Goal: Task Accomplishment & Management: Complete application form

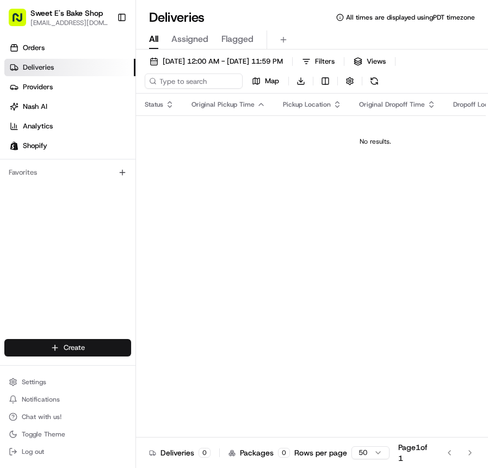
click at [72, 345] on html "Sweet E's Bake Shop [EMAIL_ADDRESS][DOMAIN_NAME] Toggle Sidebar Orders Deliveri…" at bounding box center [244, 234] width 488 height 468
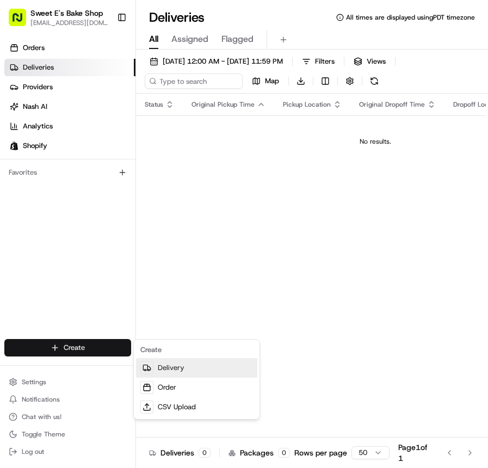
click at [176, 363] on link "Delivery" at bounding box center [196, 368] width 121 height 20
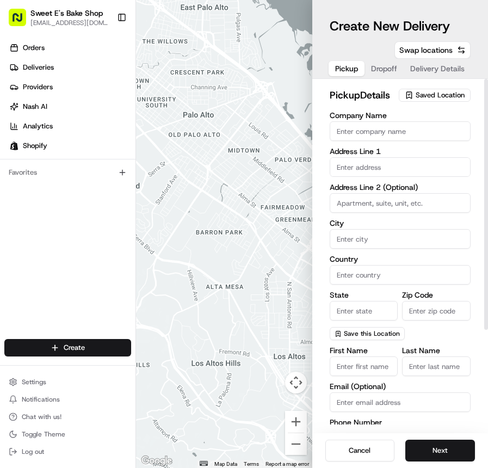
click at [417, 97] on span "Saved Location" at bounding box center [440, 95] width 49 height 10
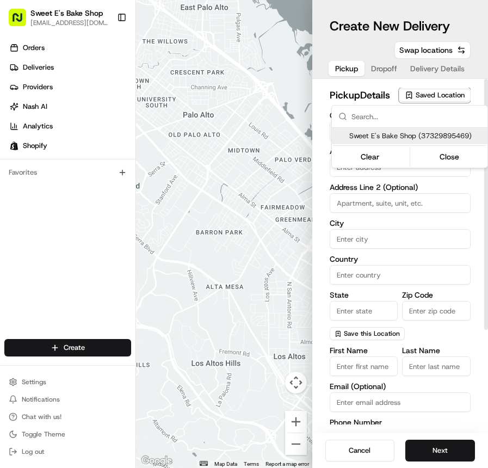
drag, startPoint x: 407, startPoint y: 127, endPoint x: 408, endPoint y: 132, distance: 5.5
click at [407, 127] on div "Sweet E's Bake Shop (37329895469) Clear Close" at bounding box center [410, 137] width 156 height 62
click at [408, 133] on span "Sweet E's Bake Shop (37329895469)" at bounding box center [417, 136] width 134 height 10
type input "Sweet E's Bake Shop"
type input "[STREET_ADDRESS][PERSON_NAME]"
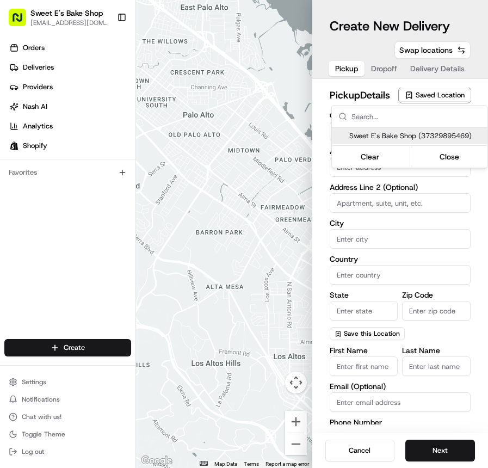
type input "[GEOGRAPHIC_DATA]"
type input "US"
type input "CA"
type input "90016"
type input "[PERSON_NAME]"
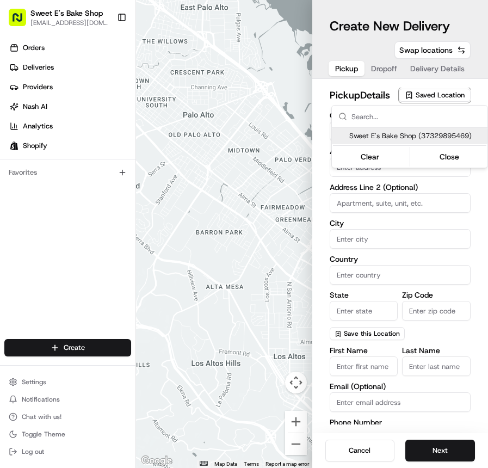
type input "[EMAIL_ADDRESS][DOMAIN_NAME]"
type input "[PHONE_NUMBER]"
type textarea "Handle with care. Product should not be left unattended. If the customer is not…"
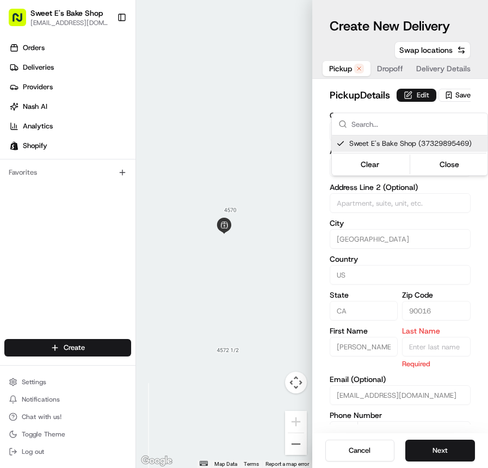
drag, startPoint x: 386, startPoint y: 98, endPoint x: 386, endPoint y: 106, distance: 8.2
click at [386, 98] on html "Sweet E's Bake Shop [EMAIL_ADDRESS][DOMAIN_NAME] Toggle Sidebar Orders Deliveri…" at bounding box center [244, 234] width 488 height 468
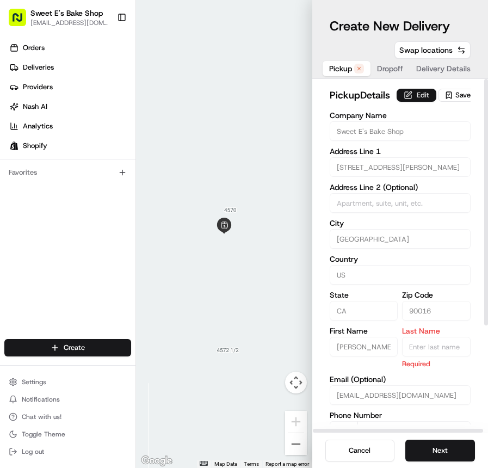
click at [397, 102] on button "Edit" at bounding box center [417, 95] width 40 height 13
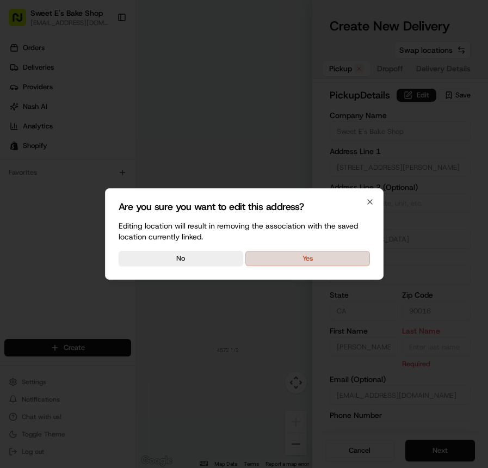
click at [299, 260] on button "Yes" at bounding box center [308, 258] width 125 height 15
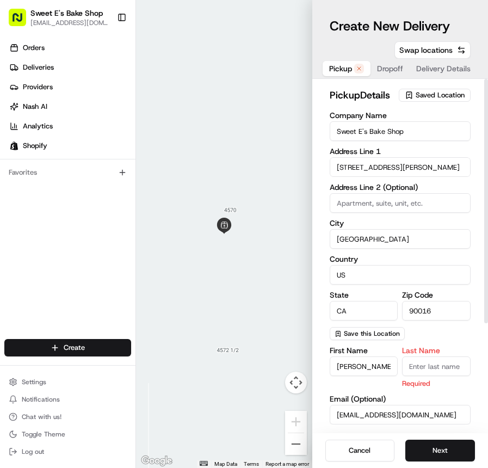
drag, startPoint x: 431, startPoint y: 374, endPoint x: 428, endPoint y: 359, distance: 15.0
click at [431, 374] on input "Last Name" at bounding box center [436, 367] width 69 height 20
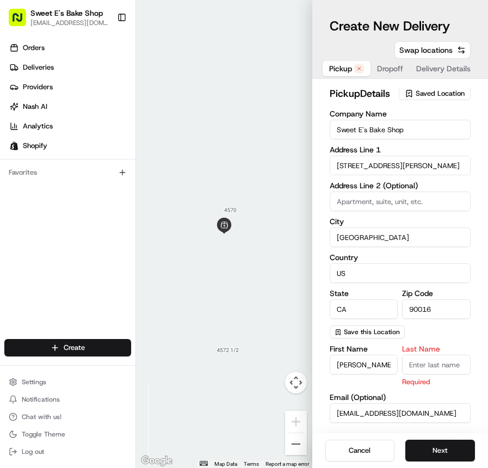
type input "[PERSON_NAME]"
type input "Sweet E's Bakeshop"
type input "[STREET_ADDRESS][PERSON_NAME]"
type input "[GEOGRAPHIC_DATA]"
type input "[EMAIL_ADDRESS][DOMAIN_NAME]"
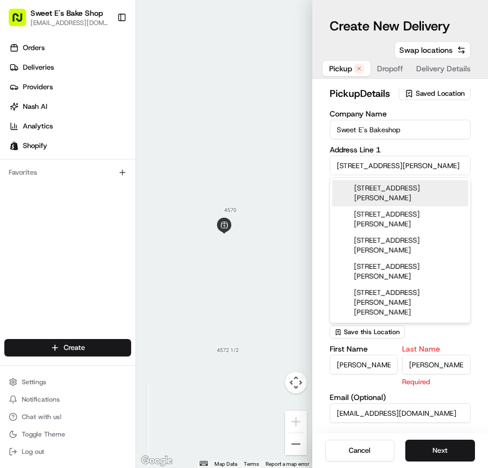
click at [385, 196] on div "[STREET_ADDRESS][PERSON_NAME]" at bounding box center [401, 193] width 136 height 26
type input "[STREET_ADDRESS][PERSON_NAME]"
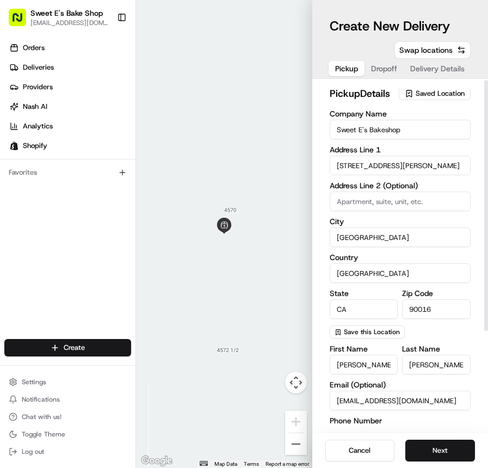
drag, startPoint x: 423, startPoint y: 445, endPoint x: 420, endPoint y: 438, distance: 6.9
click at [423, 445] on button "Next" at bounding box center [441, 451] width 70 height 22
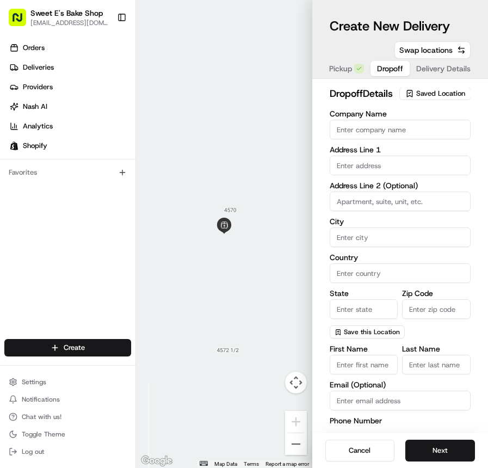
click at [384, 154] on label "Address Line 1" at bounding box center [401, 150] width 142 height 8
click at [382, 175] on input "text" at bounding box center [401, 166] width 142 height 20
paste input "[STREET_ADDRESS][PERSON_NAME]"
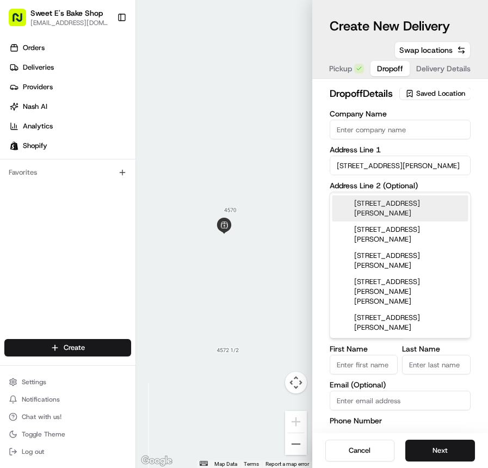
click at [365, 205] on div "[STREET_ADDRESS][PERSON_NAME]" at bounding box center [401, 208] width 136 height 26
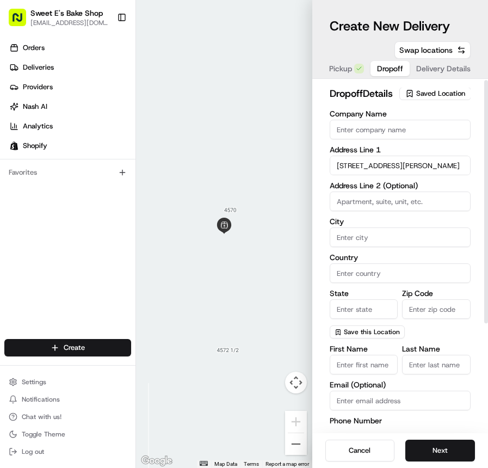
type input "[STREET_ADDRESS][PERSON_NAME]"
type input "[GEOGRAPHIC_DATA]"
type input "CA"
type input "91343"
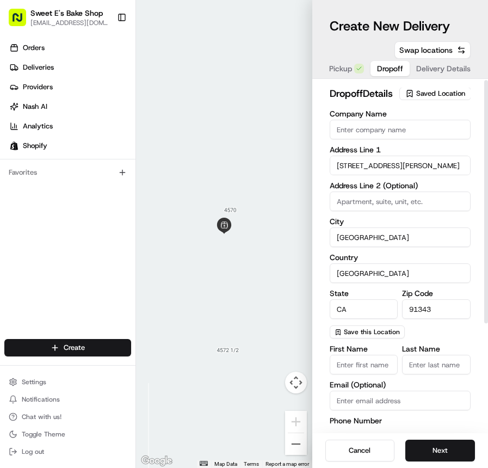
type input "[STREET_ADDRESS][PERSON_NAME]"
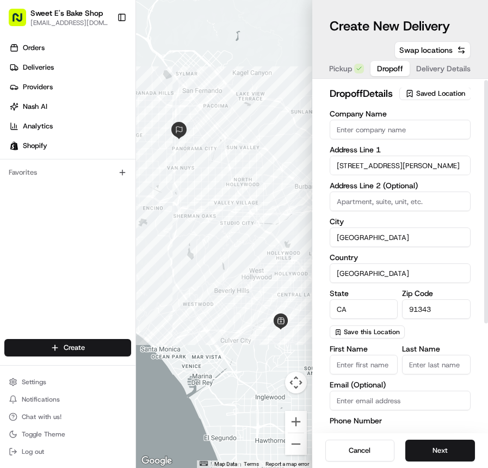
click at [320, 230] on div "dropoff Details Saved Location Company Name Address Line 1 [STREET_ADDRESS][PER…" at bounding box center [401, 256] width 176 height 354
click at [368, 211] on input at bounding box center [401, 202] width 142 height 20
type input "2366"
click at [324, 258] on div "dropoff Details Saved Location Company Name Address Line 1 [STREET_ADDRESS][PER…" at bounding box center [401, 256] width 176 height 354
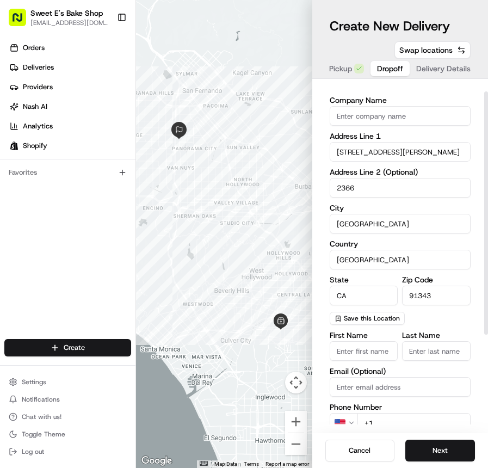
scroll to position [17, 0]
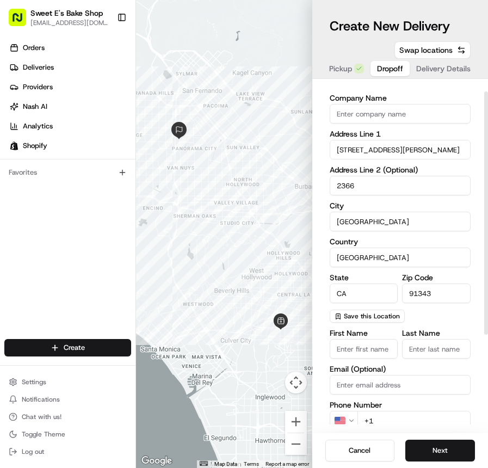
click at [417, 323] on div "Company Name Address Line 1 [STREET_ADDRESS][PERSON_NAME] Address Line 2 (Optio…" at bounding box center [401, 208] width 142 height 229
click at [363, 359] on input "First Name" at bounding box center [364, 349] width 69 height 20
paste input "[PERSON_NAME]"
type input "[PERSON_NAME]"
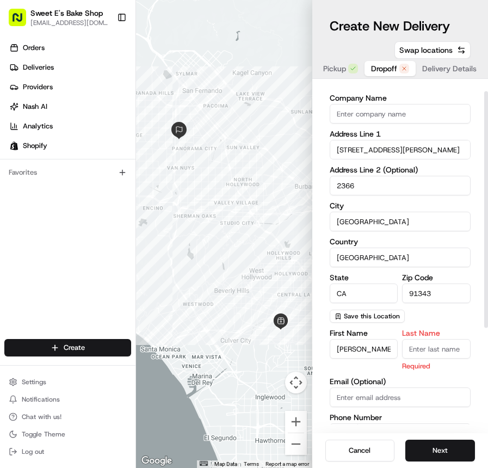
click at [443, 359] on input "Last Name" at bounding box center [436, 349] width 69 height 20
paste input "[PERSON_NAME]"
type input "[PERSON_NAME]"
click at [462, 323] on div "Company Name Address Line 1 [STREET_ADDRESS][PERSON_NAME] Address Line 2 (Optio…" at bounding box center [401, 208] width 142 height 229
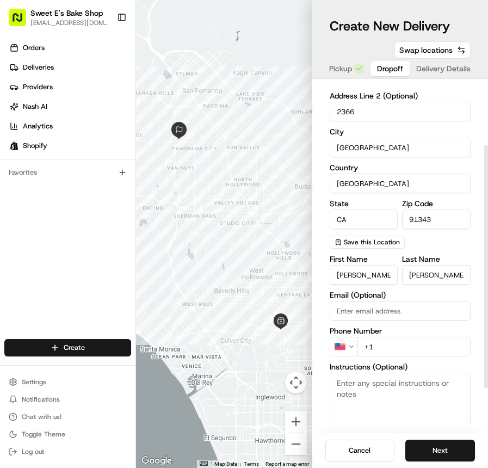
scroll to position [97, 0]
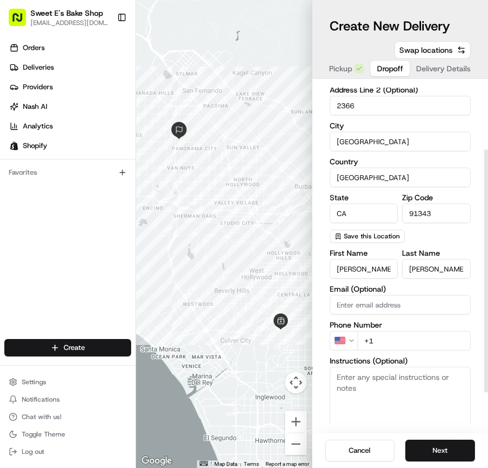
click at [392, 351] on input "+1" at bounding box center [415, 341] width 114 height 20
paste input "[PHONE_NUMBER]"
type input "[PHONE_NUMBER]"
click at [415, 335] on div "First Name [PERSON_NAME] Last Name [PERSON_NAME] Email (Optional) Phone Number …" at bounding box center [401, 357] width 142 height 217
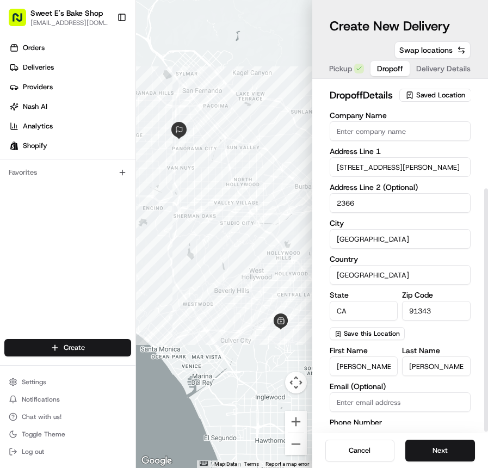
scroll to position [154, 0]
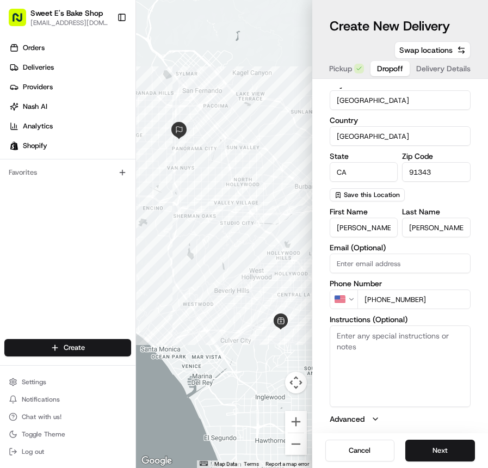
click at [363, 341] on textarea "Instructions (Optional)" at bounding box center [401, 367] width 142 height 82
click at [363, 340] on textarea "Instructions (Optional)" at bounding box center [401, 367] width 142 height 82
paste textarea "Please call Malana at [PHONE_NUMBER] so she can inform the recipient that the d…"
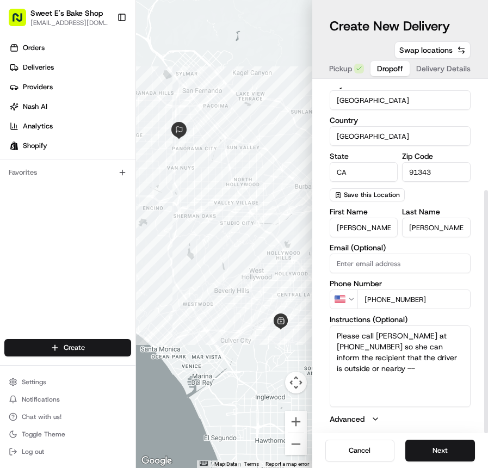
click at [346, 380] on textarea "Please call [PERSON_NAME] at [PHONE_NUMBER] so she can inform the recipient tha…" at bounding box center [401, 367] width 142 height 82
paste textarea "Please call this number so I can call to come down because you will not be able…"
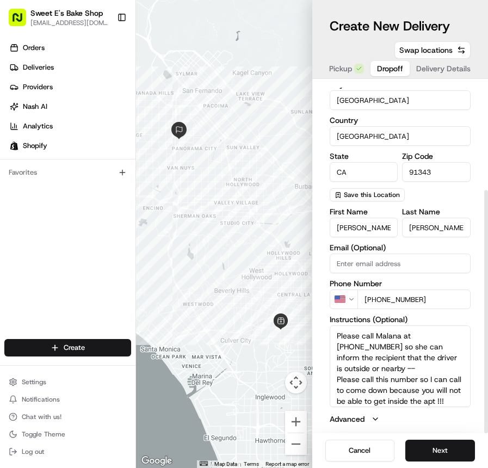
scroll to position [42, 0]
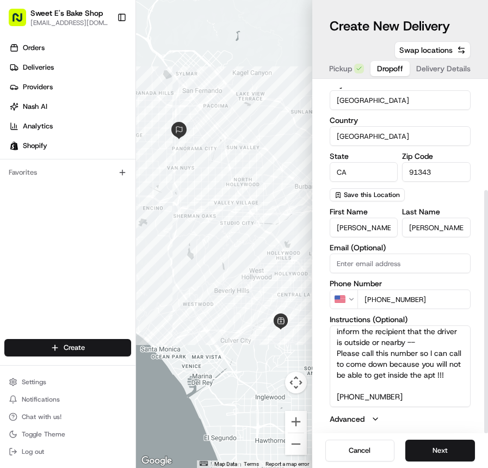
type textarea "Please call Malana at [PHONE_NUMBER] so she can inform the recipient that the d…"
click at [429, 417] on button "Advanced" at bounding box center [401, 419] width 142 height 11
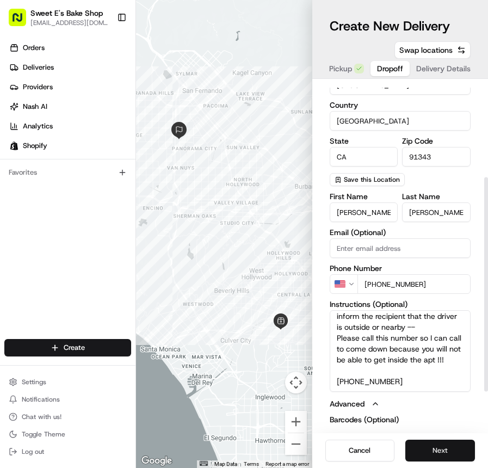
click at [448, 448] on button "Next" at bounding box center [441, 451] width 70 height 22
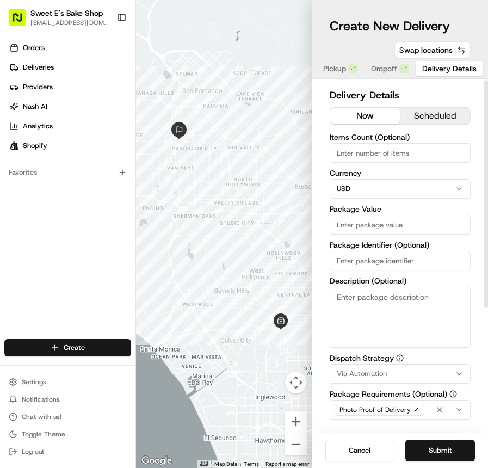
scroll to position [2, 0]
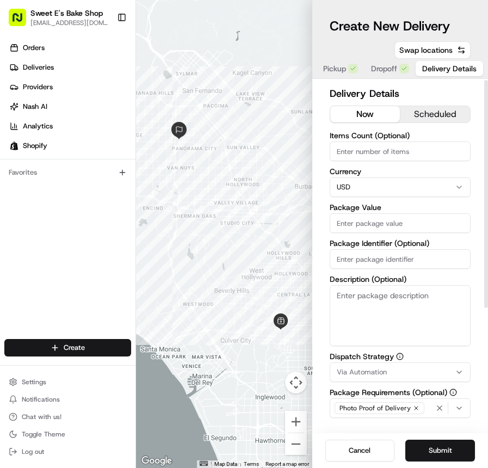
click at [431, 114] on button "scheduled" at bounding box center [435, 114] width 70 height 16
click at [376, 115] on button "now" at bounding box center [365, 114] width 70 height 16
click at [414, 113] on button "scheduled" at bounding box center [435, 114] width 70 height 16
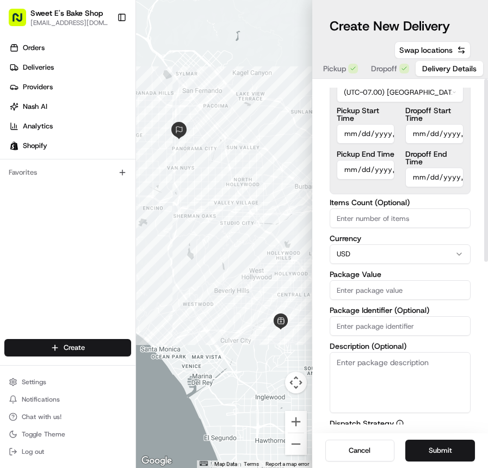
scroll to position [0, 0]
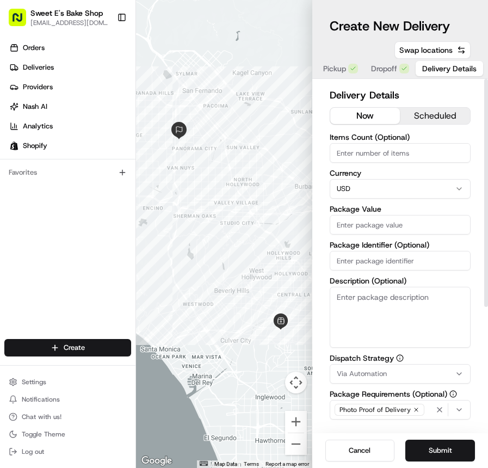
click at [372, 117] on button "now" at bounding box center [365, 116] width 70 height 16
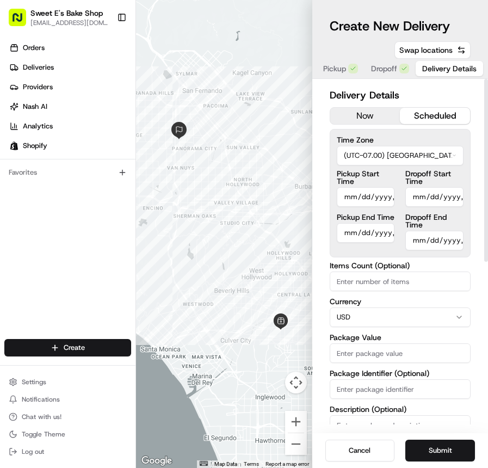
click at [407, 115] on button "scheduled" at bounding box center [435, 116] width 70 height 16
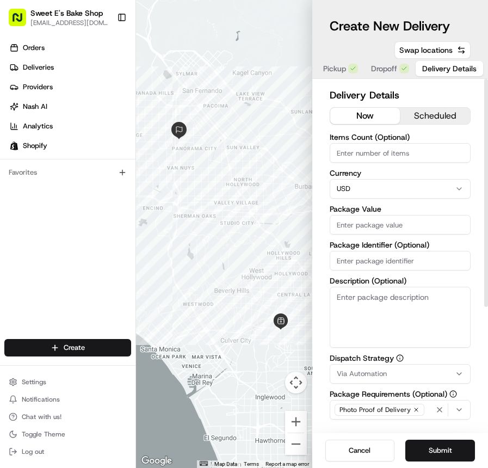
click at [373, 118] on button "now" at bounding box center [365, 116] width 70 height 16
click at [432, 114] on button "scheduled" at bounding box center [435, 116] width 70 height 16
click at [366, 115] on button "now" at bounding box center [365, 116] width 70 height 16
click at [440, 114] on button "scheduled" at bounding box center [435, 116] width 70 height 16
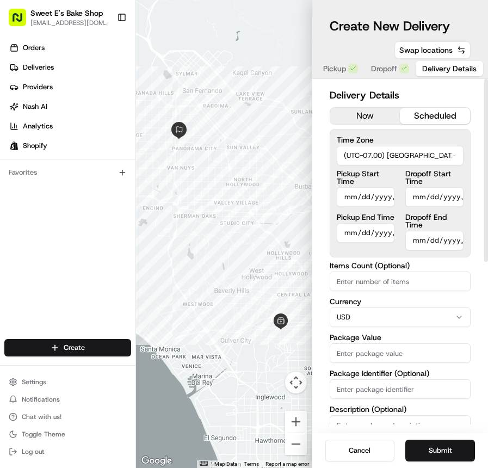
click at [358, 198] on input "Pickup Start Time" at bounding box center [366, 197] width 58 height 20
type input "[DATE]T13:00"
drag, startPoint x: 427, startPoint y: 259, endPoint x: 427, endPoint y: 247, distance: 12.0
click at [427, 259] on div "Delivery Details now scheduled Time Zone (UTC-07.00) [GEOGRAPHIC_DATA]/[GEOGRAP…" at bounding box center [401, 405] width 142 height 635
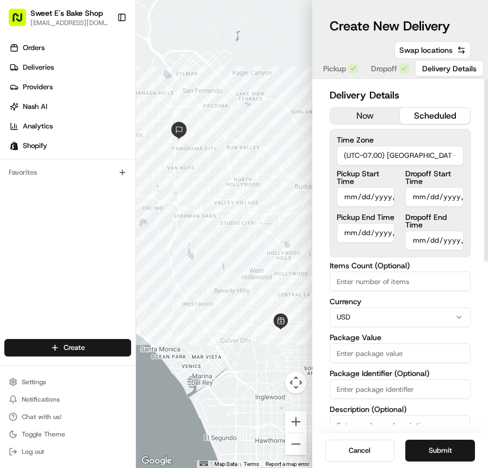
click at [353, 227] on input "Pickup End Time" at bounding box center [366, 233] width 58 height 20
type input "[DATE]T14:00"
click at [442, 298] on label "Currency" at bounding box center [401, 302] width 142 height 8
click at [418, 195] on input "Dropoff Start Time" at bounding box center [435, 197] width 58 height 20
click at [420, 198] on input "Dropoff Start Time" at bounding box center [435, 197] width 58 height 20
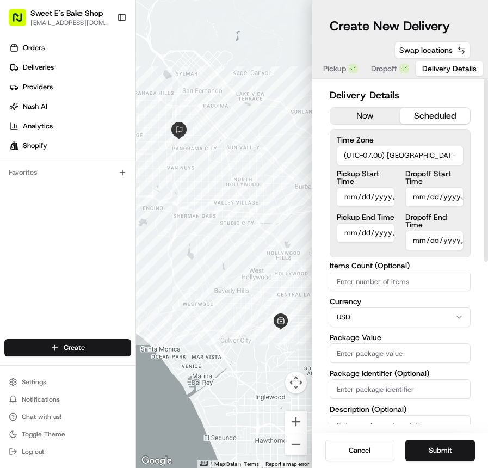
type input "[DATE]T13:30"
click at [483, 242] on div "Delivery Details now scheduled Time Zone (UTC-07.00) [GEOGRAPHIC_DATA]/[GEOGRAP…" at bounding box center [401, 256] width 176 height 354
click at [417, 238] on input "Dropoff End Time" at bounding box center [435, 241] width 58 height 20
type input "[DATE]T15:00"
click at [485, 259] on div at bounding box center [487, 170] width 4 height 183
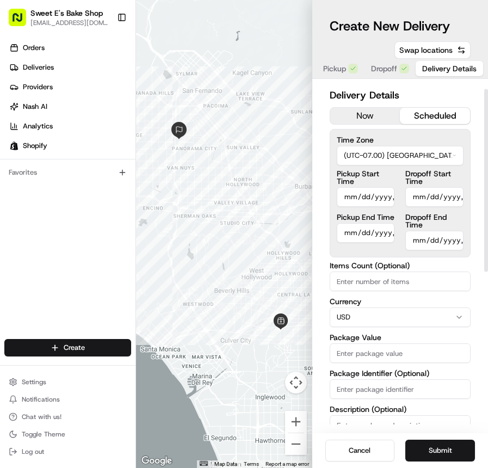
scroll to position [39, 0]
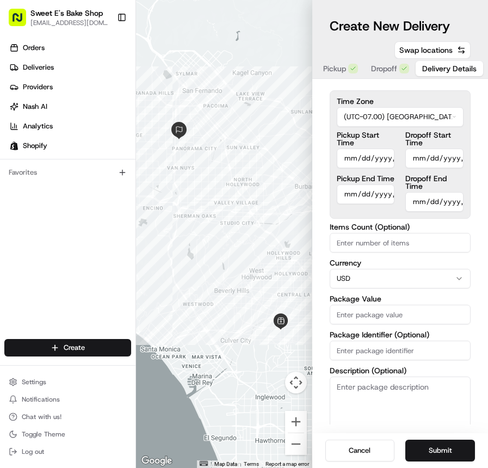
click at [384, 66] on span "Dropoff" at bounding box center [384, 68] width 26 height 11
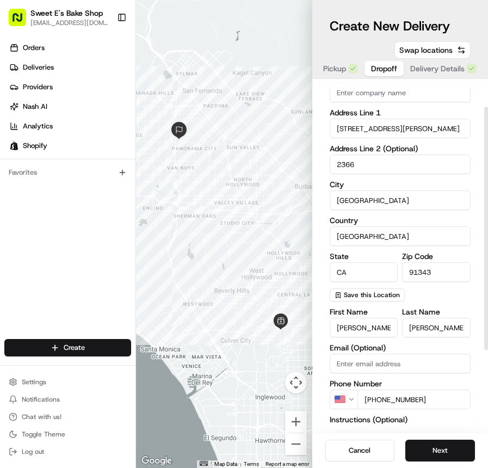
scroll to position [154, 0]
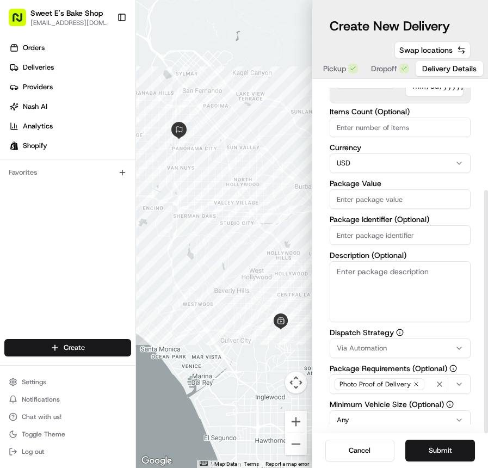
click at [450, 69] on span "Delivery Details" at bounding box center [450, 68] width 54 height 11
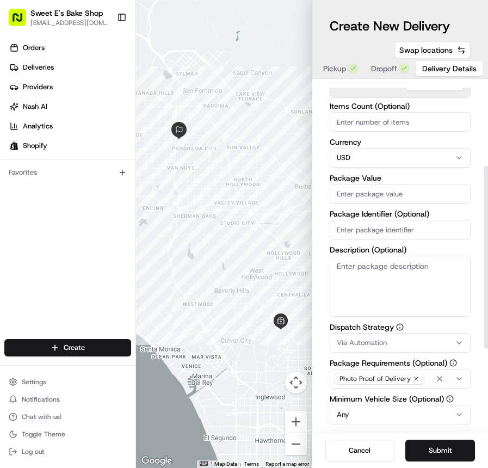
scroll to position [157, 0]
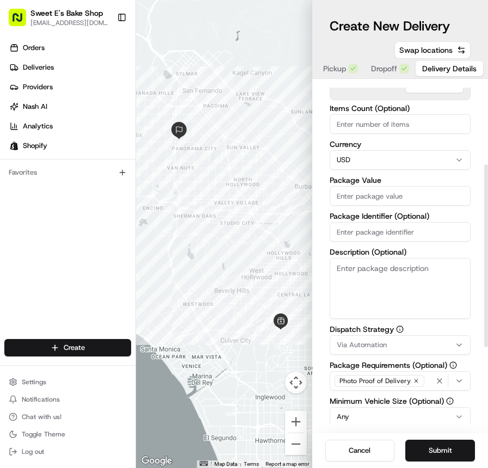
click at [373, 199] on input "Package Value" at bounding box center [401, 196] width 142 height 20
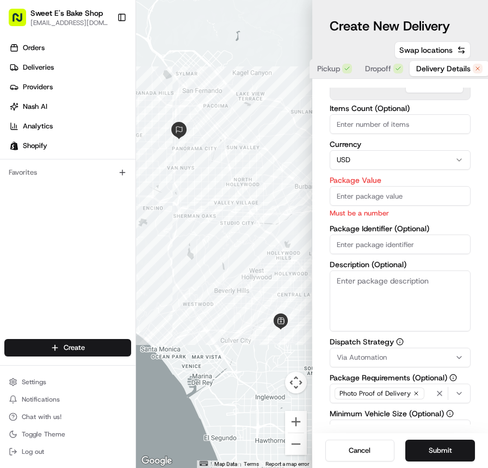
click at [417, 191] on input "Package Value" at bounding box center [401, 196] width 142 height 20
paste input "92.81"
type input "92.81"
click at [420, 219] on div "Items Count (Optional) Currency USD Package Value 92.81 Must be a number Packag…" at bounding box center [401, 218] width 142 height 227
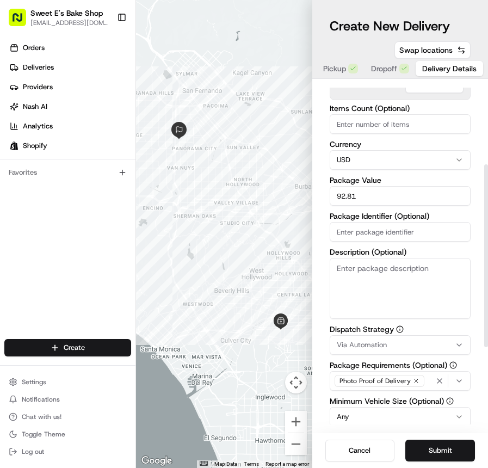
click at [392, 230] on input "Package Identifier (Optional)" at bounding box center [401, 232] width 142 height 20
click at [327, 247] on div "Delivery Details now scheduled Time Zone (UTC-07.00) [GEOGRAPHIC_DATA]/[GEOGRAP…" at bounding box center [401, 256] width 176 height 354
click at [379, 236] on input "Package Identifier (Optional)" at bounding box center [401, 232] width 142 height 20
paste input "78535"
type input "78535"
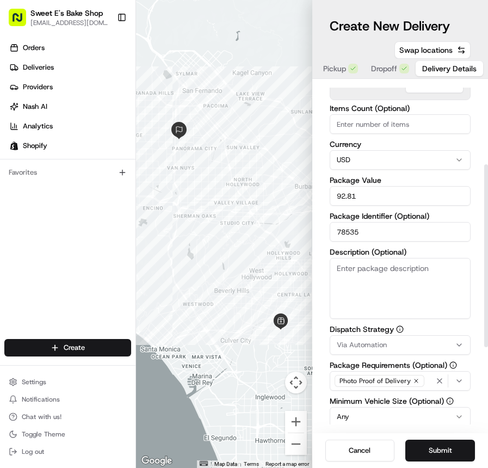
click at [340, 248] on label "Description (Optional)" at bounding box center [401, 252] width 142 height 8
click at [340, 258] on textarea "Description (Optional)" at bounding box center [401, 288] width 142 height 61
type textarea "oreo cake"
click at [370, 346] on span "Via Automation" at bounding box center [362, 345] width 50 height 10
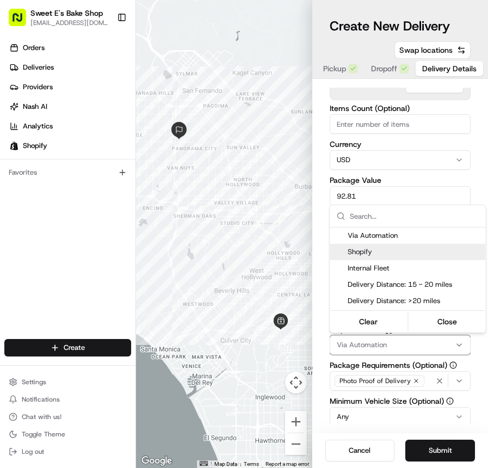
click at [387, 250] on span "Shopify" at bounding box center [415, 252] width 134 height 10
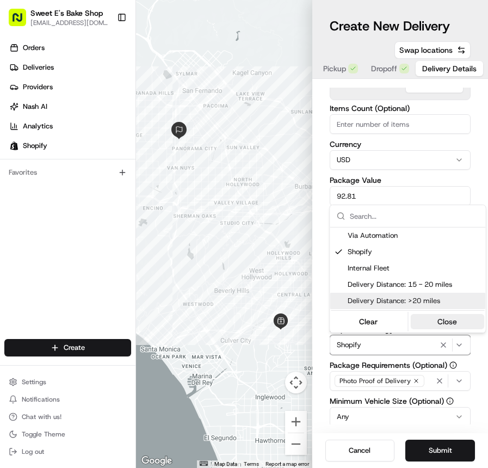
click at [452, 317] on button "Close" at bounding box center [448, 321] width 75 height 15
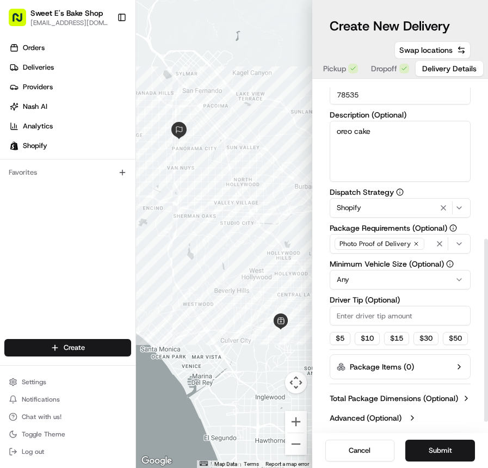
scroll to position [296, 0]
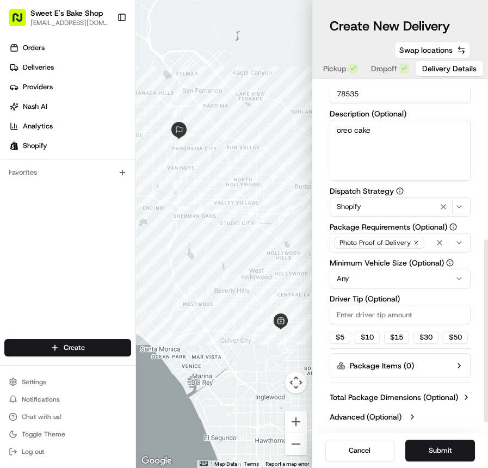
click at [381, 309] on input "Driver Tip (Optional)" at bounding box center [401, 315] width 142 height 20
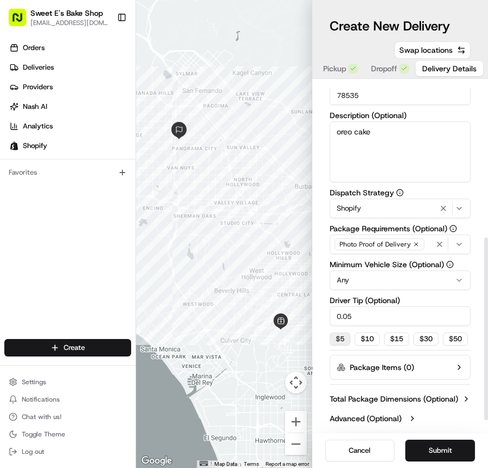
scroll to position [292, 0]
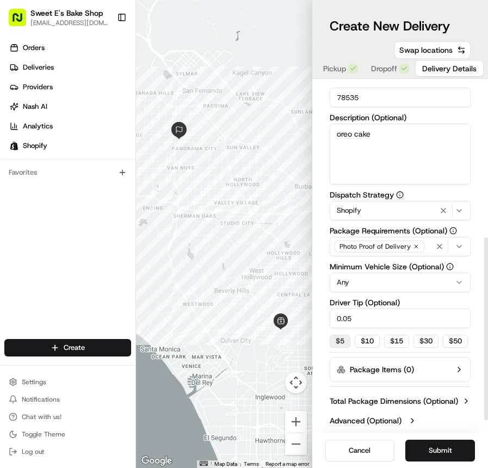
click at [344, 339] on button "$ 5" at bounding box center [340, 341] width 21 height 13
type input "5"
click at [436, 348] on div "$ 5 $ 10 $ 15 $ 30 $ 50" at bounding box center [401, 341] width 142 height 13
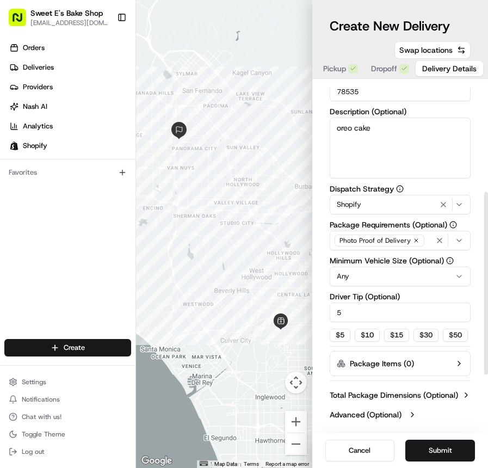
scroll to position [0, 0]
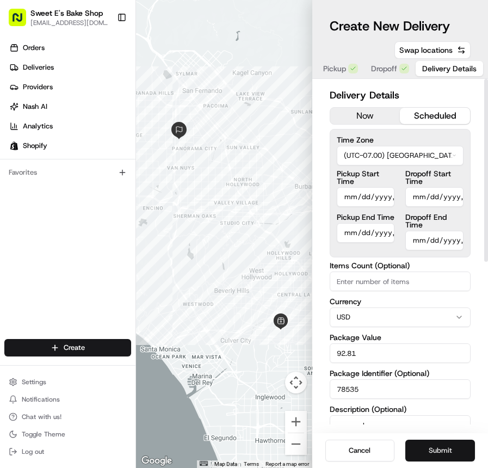
click at [453, 456] on button "Submit" at bounding box center [441, 451] width 70 height 22
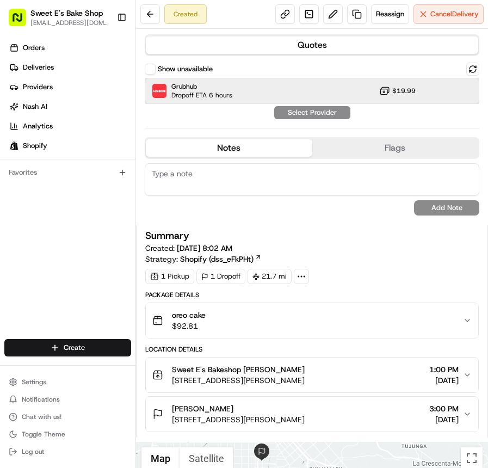
click at [262, 83] on div "Grubhub Dropoff ETA 6 hours $19.99" at bounding box center [312, 91] width 335 height 26
click at [313, 111] on button "Assign Provider" at bounding box center [312, 112] width 77 height 13
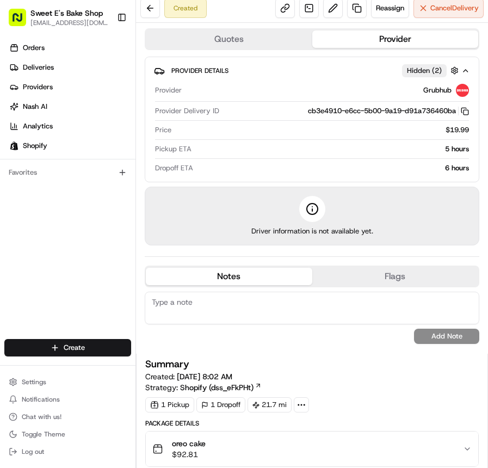
scroll to position [9, 0]
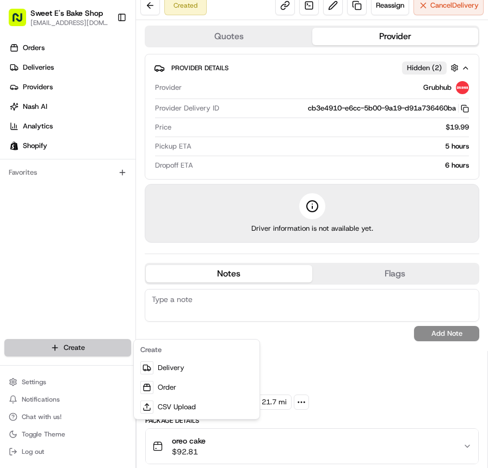
click at [91, 348] on html "Sweet E's Bake Shop [EMAIL_ADDRESS][DOMAIN_NAME] Toggle Sidebar Orders Deliveri…" at bounding box center [244, 234] width 488 height 468
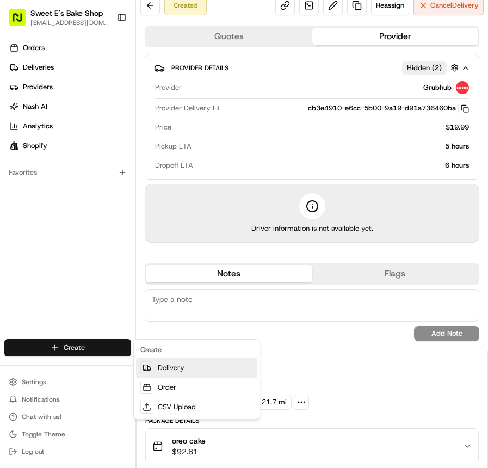
click at [170, 374] on link "Delivery" at bounding box center [196, 368] width 121 height 20
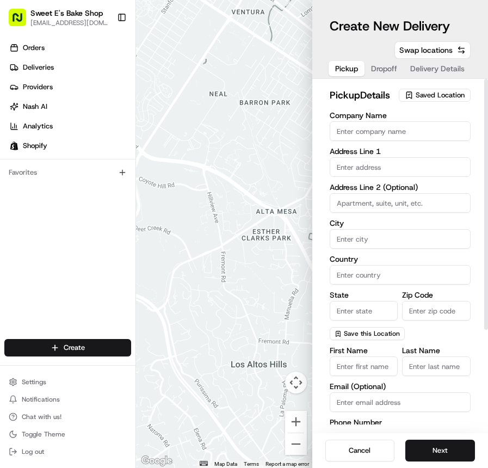
click at [431, 95] on span "Saved Location" at bounding box center [440, 95] width 49 height 10
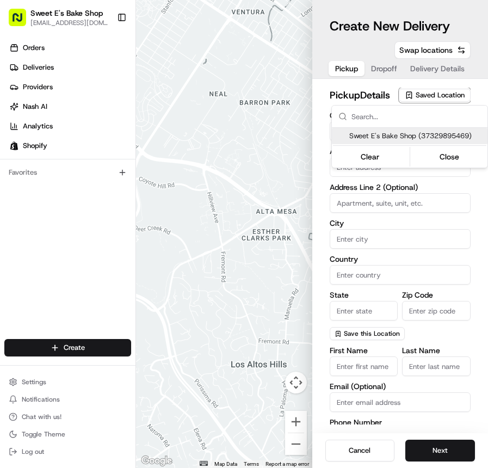
click at [429, 125] on input "text" at bounding box center [417, 117] width 130 height 22
click at [428, 134] on span "Sweet E's Bake Shop (37329895469)" at bounding box center [417, 136] width 134 height 10
type input "Sweet E's Bake Shop"
type input "[STREET_ADDRESS][PERSON_NAME]"
type input "[GEOGRAPHIC_DATA]"
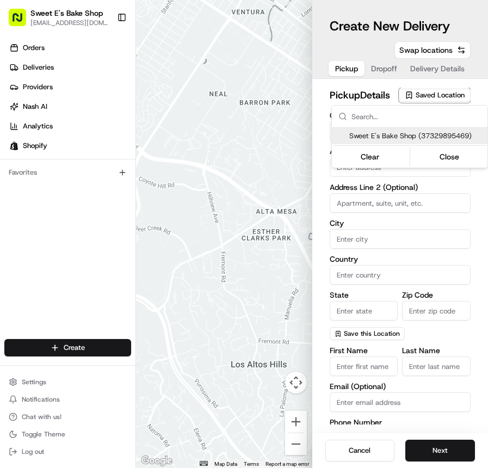
type input "US"
type input "CA"
type input "90016"
type input "[PERSON_NAME]"
type input "[EMAIL_ADDRESS][DOMAIN_NAME]"
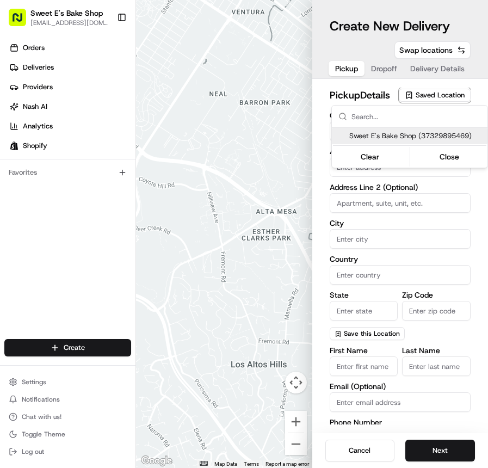
type input "[PHONE_NUMBER]"
type textarea "Handle with care. Product should not be left unattended. If the customer is not…"
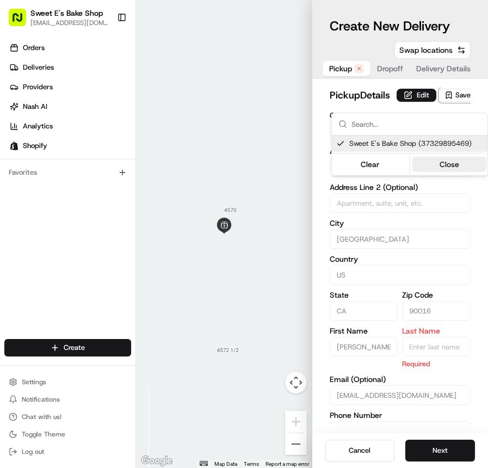
click at [457, 167] on button "Close" at bounding box center [450, 164] width 75 height 15
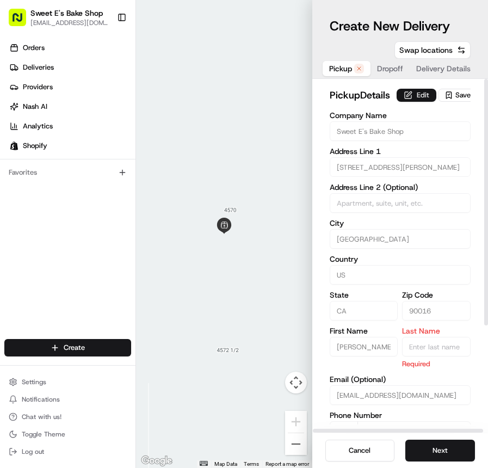
click at [397, 102] on button "Edit" at bounding box center [417, 95] width 40 height 13
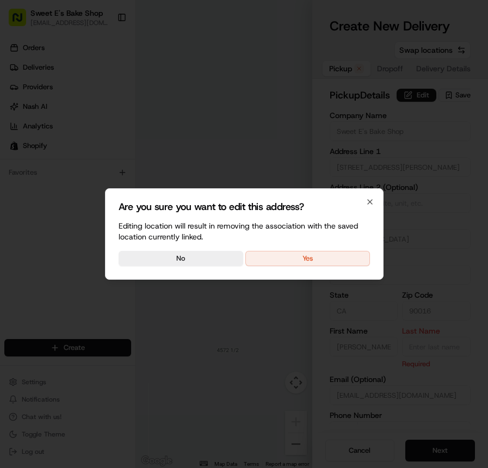
click at [330, 253] on button "Yes" at bounding box center [308, 258] width 125 height 15
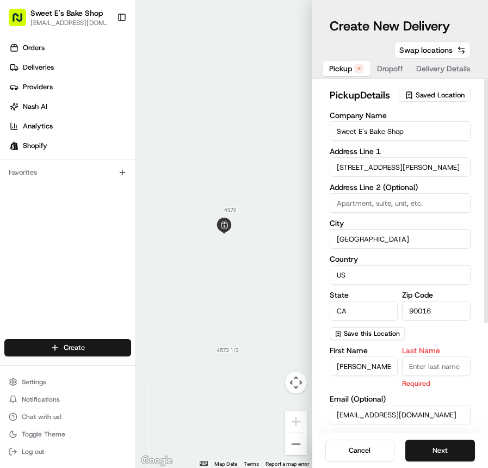
click at [446, 370] on input "Last Name" at bounding box center [436, 367] width 69 height 20
type input "[PERSON_NAME]"
type input "Sweet E's Bakeshop"
type input "[STREET_ADDRESS][PERSON_NAME]"
type input "[GEOGRAPHIC_DATA]"
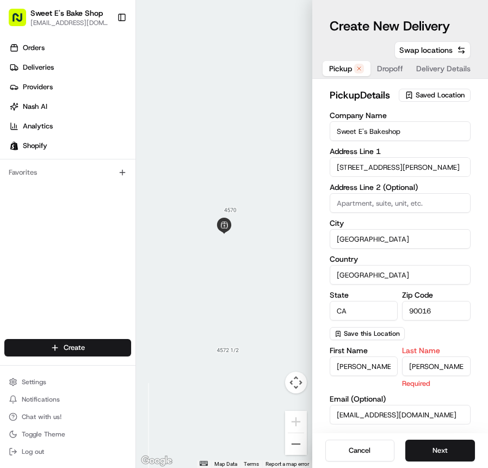
type input "[EMAIL_ADDRESS][DOMAIN_NAME]"
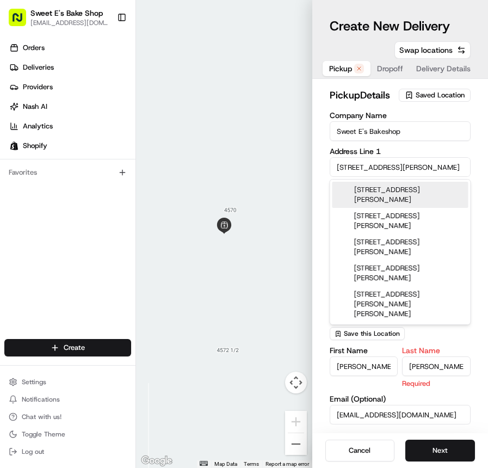
click at [413, 185] on div "[STREET_ADDRESS][PERSON_NAME]" at bounding box center [401, 195] width 136 height 26
type input "[STREET_ADDRESS][PERSON_NAME]"
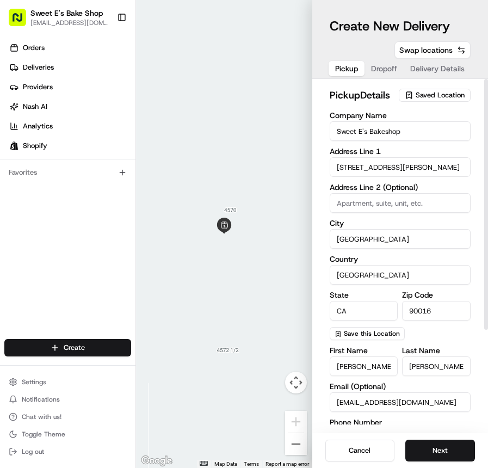
click at [445, 146] on div "Company Name Sweet E's Bakeshop Address Line [GEOGRAPHIC_DATA][STREET_ADDRESS][…" at bounding box center [401, 226] width 142 height 229
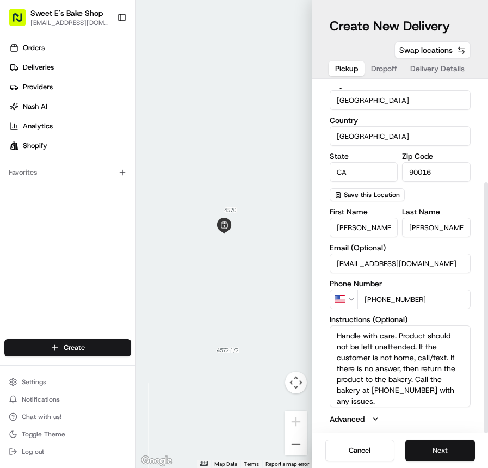
click at [445, 445] on button "Next" at bounding box center [441, 451] width 70 height 22
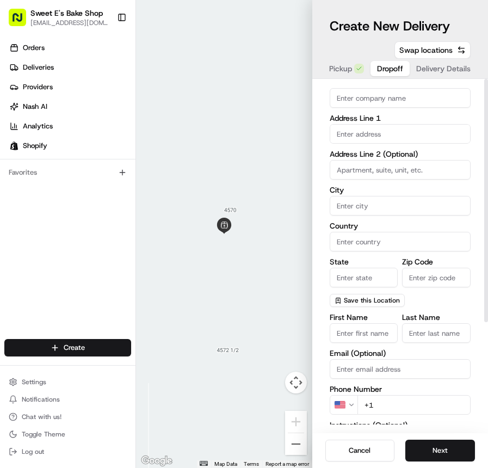
scroll to position [0, 0]
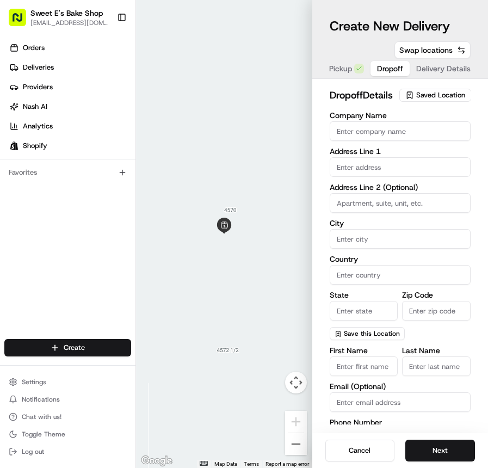
click at [388, 176] on input "text" at bounding box center [401, 167] width 142 height 20
paste input "[STREET_ADDRESS]"
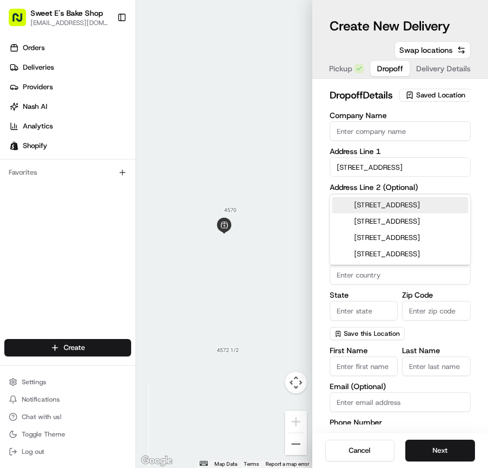
click at [388, 203] on div "[STREET_ADDRESS]" at bounding box center [401, 205] width 136 height 16
type input "[STREET_ADDRESS]"
type input "Suite 310"
type input "[GEOGRAPHIC_DATA]"
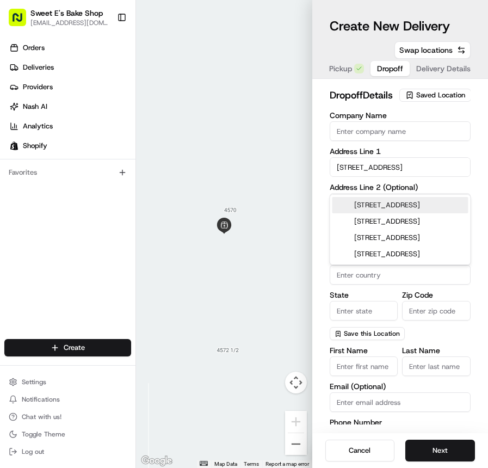
type input "CA"
type input "90650"
type input "[STREET_ADDRESS]"
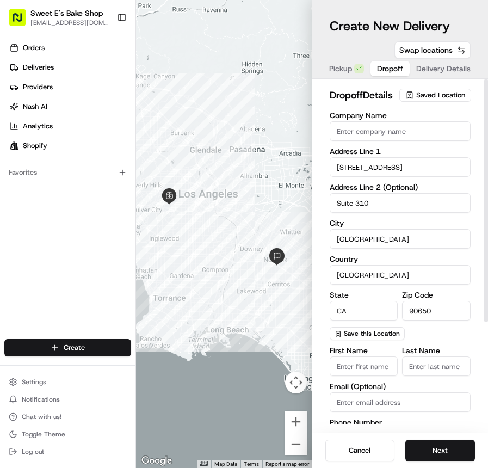
click at [360, 227] on label "City" at bounding box center [401, 223] width 142 height 8
click at [360, 235] on input "[GEOGRAPHIC_DATA]" at bounding box center [401, 239] width 142 height 20
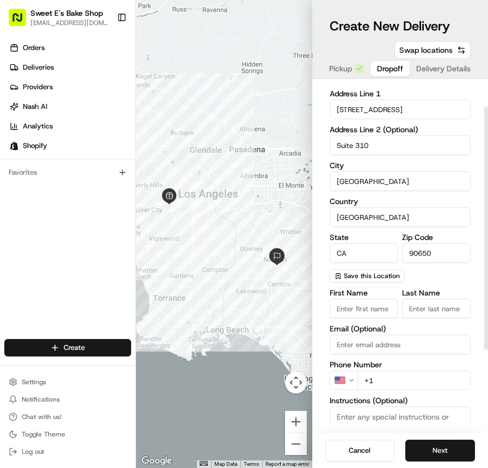
scroll to position [68, 0]
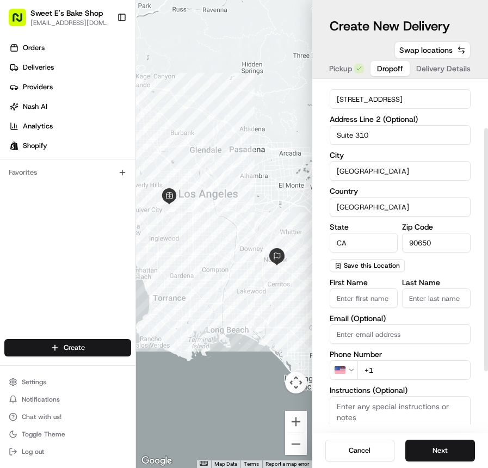
click at [357, 308] on input "First Name" at bounding box center [364, 299] width 69 height 20
paste input "[PERSON_NAME]"
type input "[PERSON_NAME]"
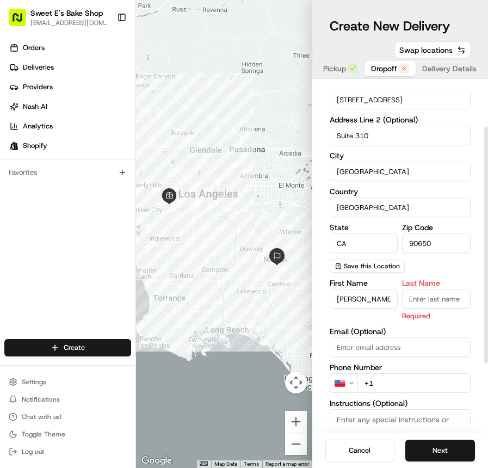
click at [425, 305] on input "Last Name" at bounding box center [436, 299] width 69 height 20
paste input "Stone"
type input "Stone"
click at [438, 290] on div "Company Name Address Line 1 [STREET_ADDRESS] Address Line 2 (Optional) Suite [S…" at bounding box center [401, 276] width 142 height 465
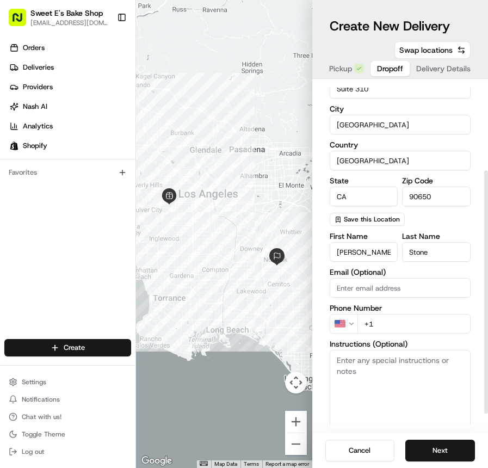
scroll to position [130, 0]
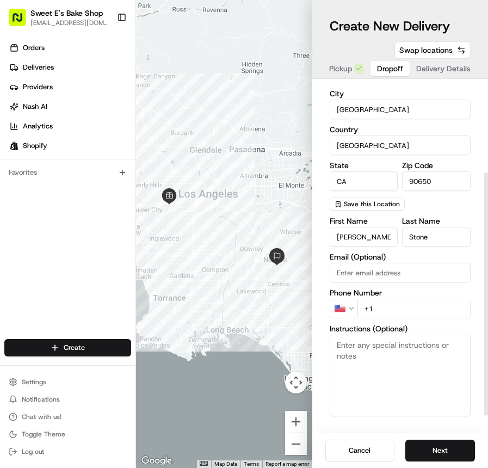
click at [412, 319] on input "+1" at bounding box center [415, 309] width 114 height 20
paste input "[PHONE_NUMBER]"
type input "[PHONE_NUMBER]"
click at [413, 297] on label "Phone Number" at bounding box center [401, 293] width 142 height 8
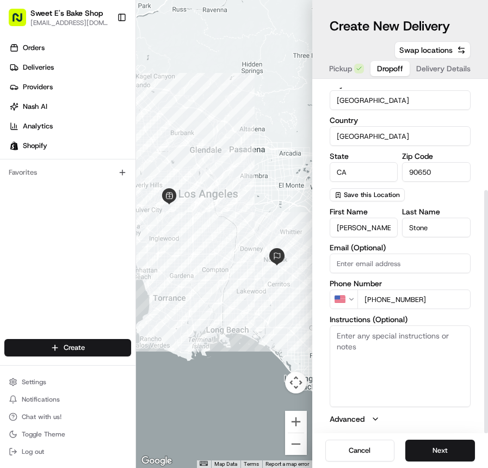
scroll to position [154, 0]
click at [366, 336] on textarea "Instructions (Optional)" at bounding box center [401, 367] width 142 height 82
paste textarea "[PHONE_NUMBER]"
type textarea "[PHONE_NUMBER]"
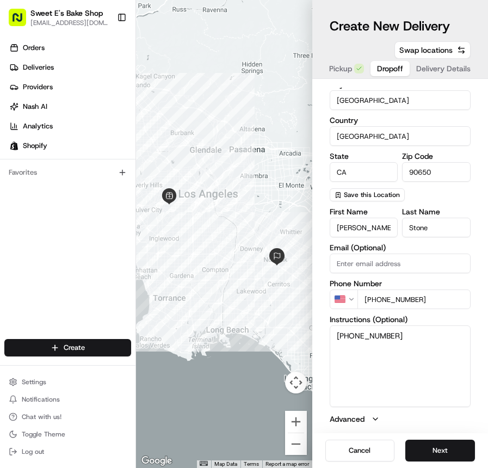
click at [447, 438] on div "Cancel Next" at bounding box center [401, 450] width 176 height 35
click at [446, 449] on button "Next" at bounding box center [441, 451] width 70 height 22
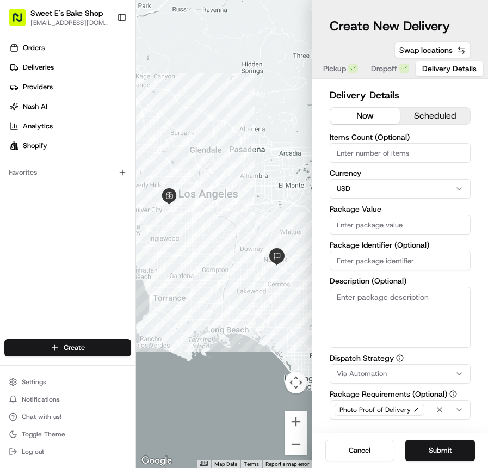
scroll to position [1, 0]
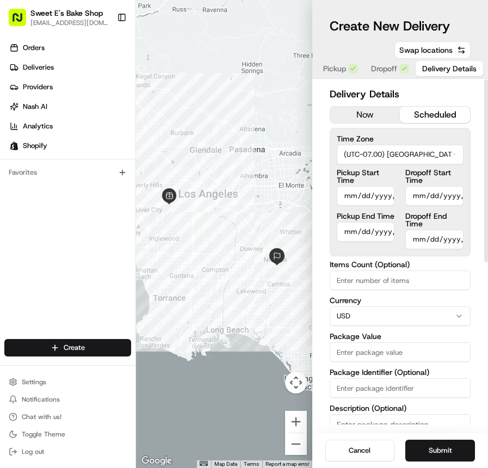
click at [426, 118] on button "scheduled" at bounding box center [435, 115] width 70 height 16
click at [355, 198] on input "Pickup Start Time" at bounding box center [366, 196] width 58 height 20
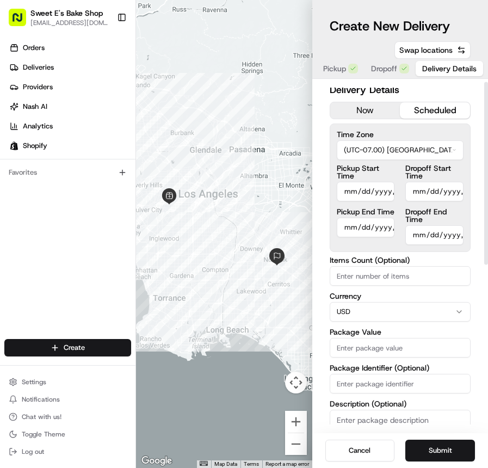
type input "[DATE]T09:30"
click at [431, 260] on label "Items Count (Optional)" at bounding box center [401, 260] width 142 height 8
click at [431, 266] on input "Items Count (Optional)" at bounding box center [401, 276] width 142 height 20
click at [348, 228] on input "Pickup End Time" at bounding box center [366, 228] width 58 height 20
type input "[DATE]T10:15"
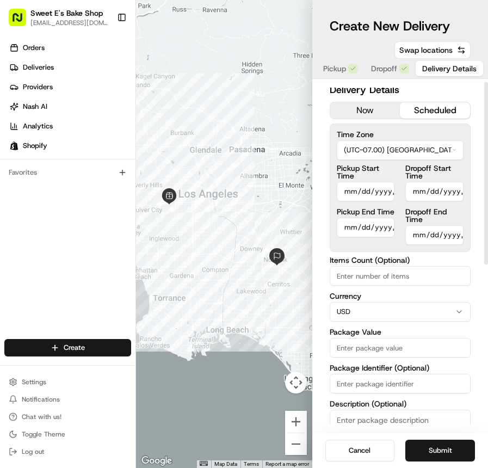
click at [426, 255] on div "Delivery Details now scheduled Time Zone (UTC-07.00) [GEOGRAPHIC_DATA]/[GEOGRAP…" at bounding box center [401, 399] width 142 height 635
click at [420, 186] on input "Dropoff Start Time" at bounding box center [435, 192] width 58 height 20
type input "[DATE]T10:30"
click at [475, 250] on div "Delivery Details now scheduled Time Zone (UTC-07.00) [GEOGRAPHIC_DATA]/[GEOGRAP…" at bounding box center [401, 256] width 176 height 354
click at [414, 229] on input "Dropoff End Time" at bounding box center [435, 235] width 58 height 20
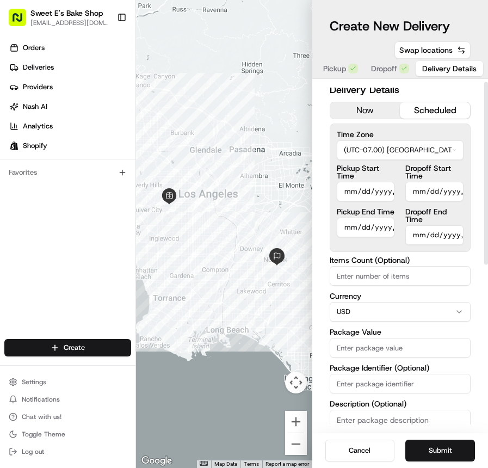
type input "[DATE]T11:45"
click at [470, 271] on input "Items Count (Optional)" at bounding box center [401, 276] width 142 height 20
click at [376, 290] on div "Items Count (Optional) Currency USD Package Value Package Identifier (Optional)…" at bounding box center [401, 363] width 142 height 215
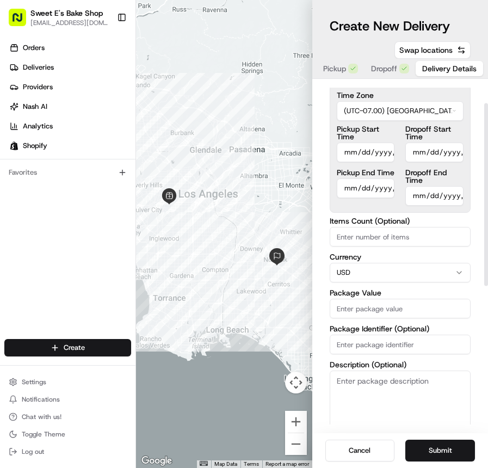
scroll to position [45, 0]
click at [395, 295] on label "Package Value" at bounding box center [401, 293] width 142 height 8
click at [395, 298] on input "Package Value" at bounding box center [401, 308] width 142 height 20
click at [398, 290] on label "Package Value" at bounding box center [401, 293] width 142 height 8
click at [398, 298] on input "Package Value" at bounding box center [401, 308] width 142 height 20
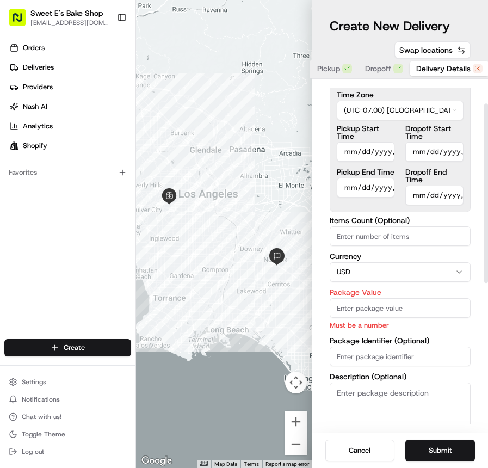
scroll to position [46, 0]
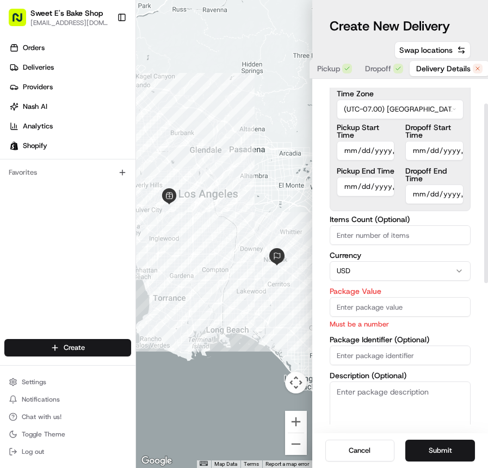
click at [412, 290] on label "Package Value" at bounding box center [401, 291] width 142 height 8
click at [412, 297] on input "Package Value" at bounding box center [401, 307] width 142 height 20
click at [339, 327] on p "Must be a number" at bounding box center [401, 324] width 142 height 10
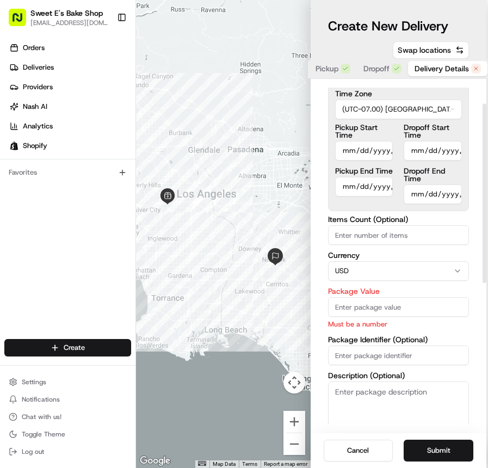
click at [356, 358] on input "Package Identifier (Optional)" at bounding box center [399, 356] width 142 height 20
paste input "78709"
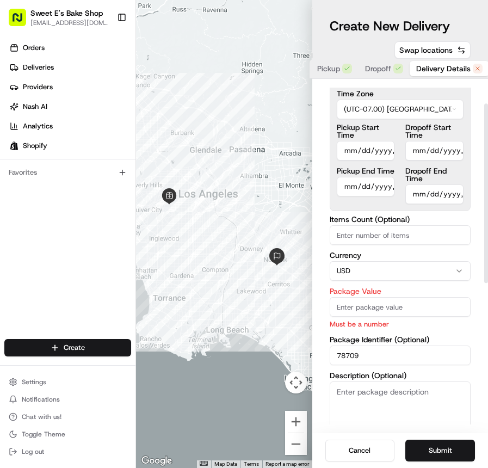
type input "78709"
click at [387, 336] on label "Package Identifier (Optional)" at bounding box center [401, 340] width 142 height 8
click at [387, 346] on input "78709" at bounding box center [401, 356] width 142 height 20
click at [365, 305] on input "Package Value" at bounding box center [401, 307] width 142 height 20
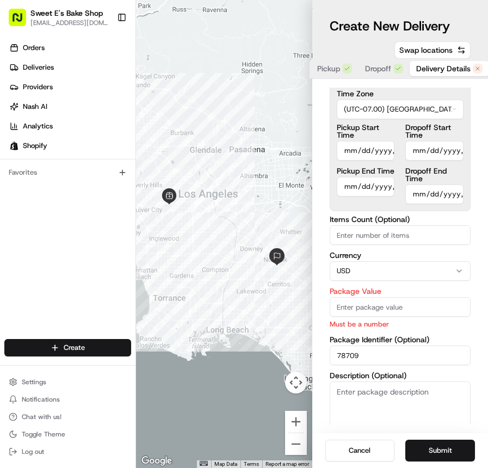
paste input "126.75"
type input "126.75"
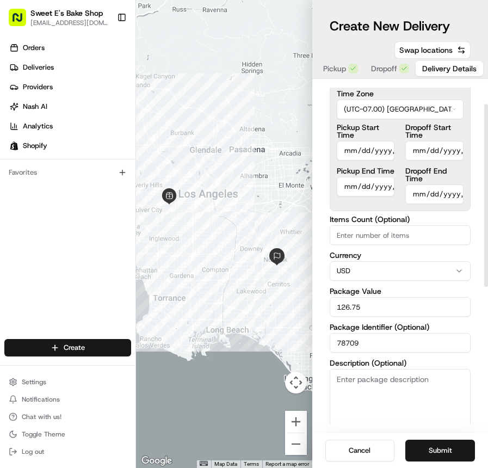
click at [399, 292] on label "Package Value" at bounding box center [401, 291] width 142 height 8
click at [399, 297] on input "126.75" at bounding box center [401, 307] width 142 height 20
click at [402, 288] on label "Package Value" at bounding box center [401, 291] width 142 height 8
click at [402, 297] on input "126.75" at bounding box center [401, 307] width 142 height 20
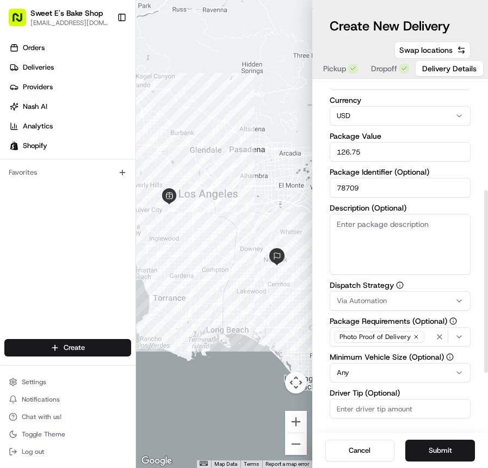
scroll to position [205, 0]
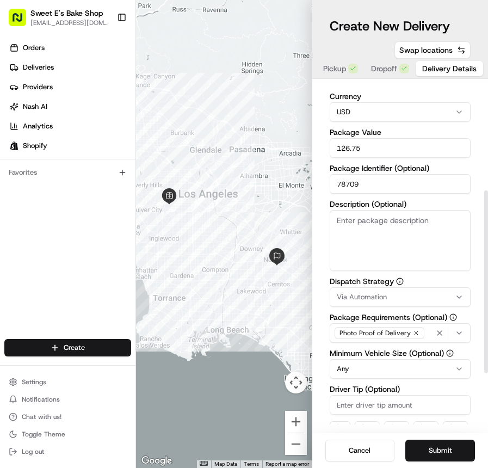
click at [431, 266] on textarea "Description (Optional)" at bounding box center [401, 240] width 142 height 61
type textarea "oreos, cupcakes, balloons"
click at [425, 296] on div "Via Automation" at bounding box center [401, 297] width 136 height 10
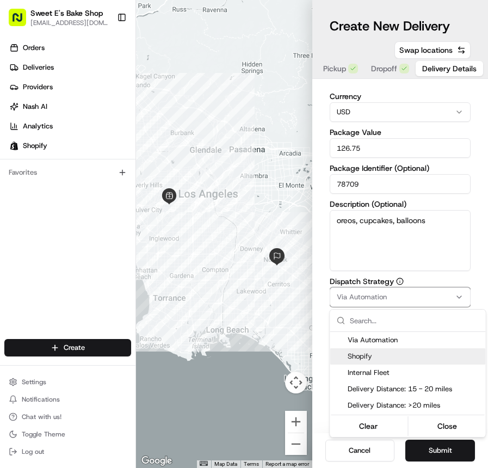
click at [372, 353] on span "Shopify" at bounding box center [415, 357] width 134 height 10
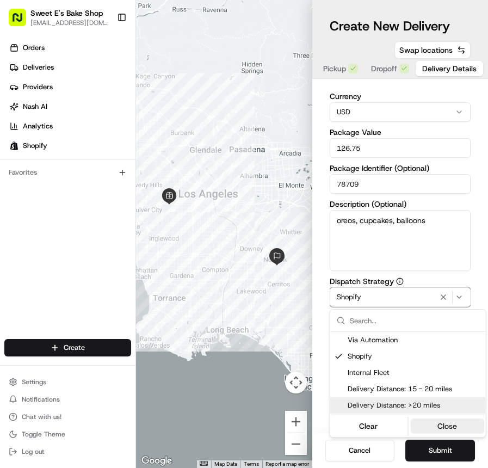
click at [450, 423] on button "Close" at bounding box center [448, 426] width 75 height 15
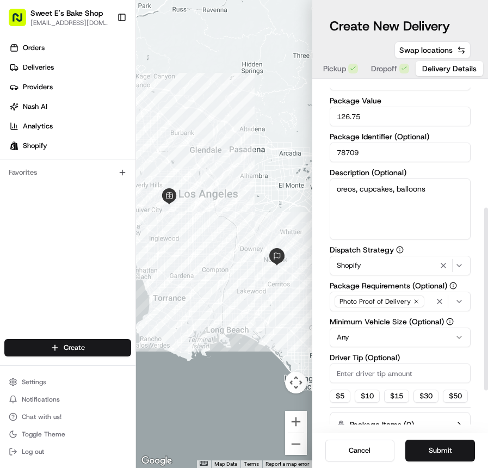
click at [374, 371] on input "Driver Tip (Optional)" at bounding box center [401, 374] width 142 height 20
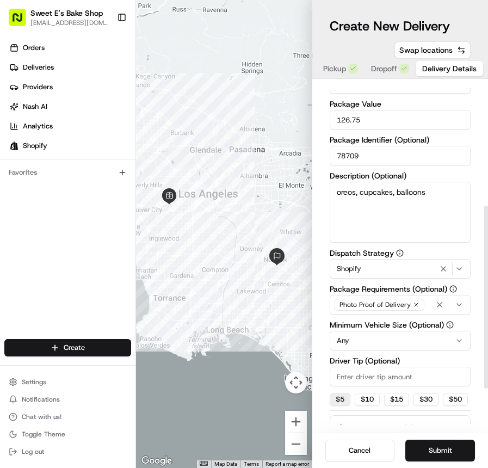
click at [343, 397] on button "$ 5" at bounding box center [340, 399] width 21 height 13
type input "5"
click at [436, 406] on div "$ 5 $ 10 $ 15 $ 30 $ 50" at bounding box center [401, 399] width 142 height 13
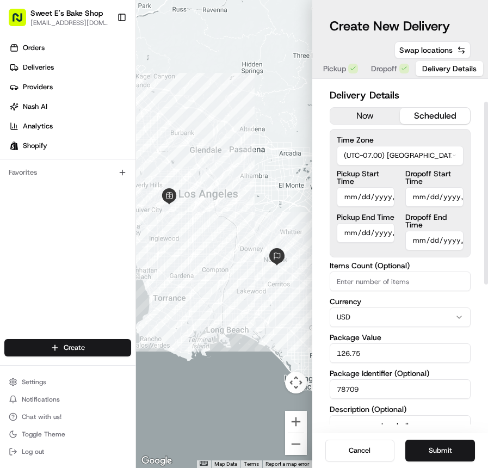
scroll to position [64, 0]
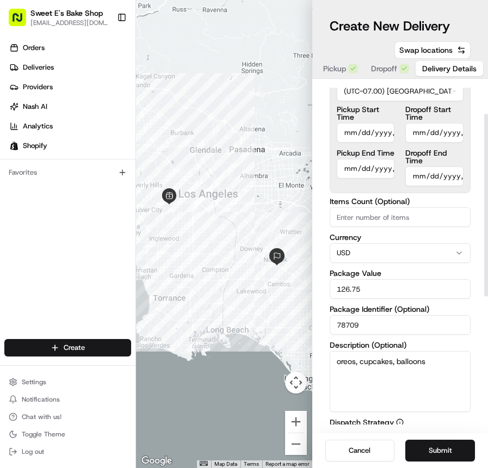
click at [388, 209] on input "Items Count (Optional)" at bounding box center [401, 217] width 142 height 20
type input "03"
click at [421, 238] on label "Currency" at bounding box center [401, 238] width 142 height 8
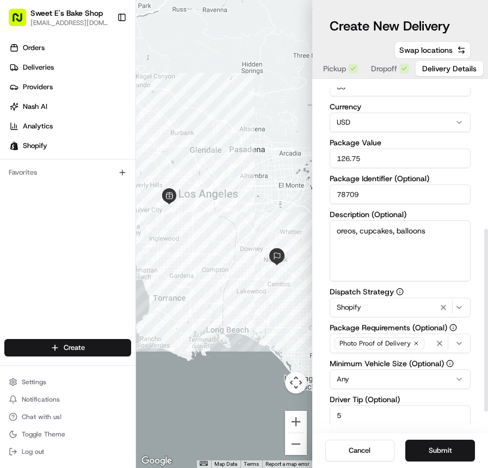
scroll to position [315, 0]
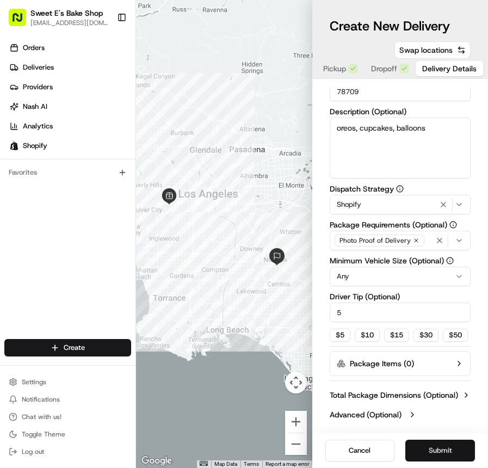
click at [451, 450] on button "Submit" at bounding box center [441, 451] width 70 height 22
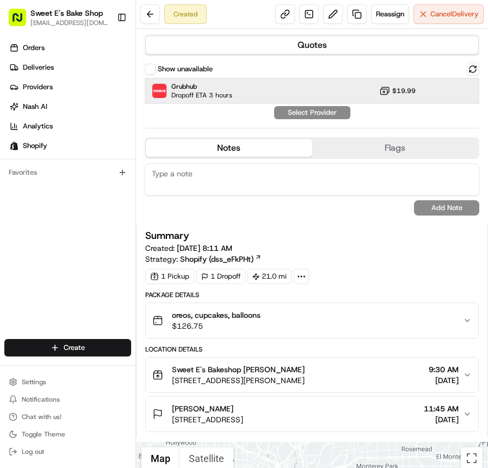
click at [303, 78] on div "Grubhub Dropoff ETA 3 hours $19.99" at bounding box center [312, 91] width 335 height 26
click at [318, 111] on button "Assign Provider" at bounding box center [312, 112] width 77 height 13
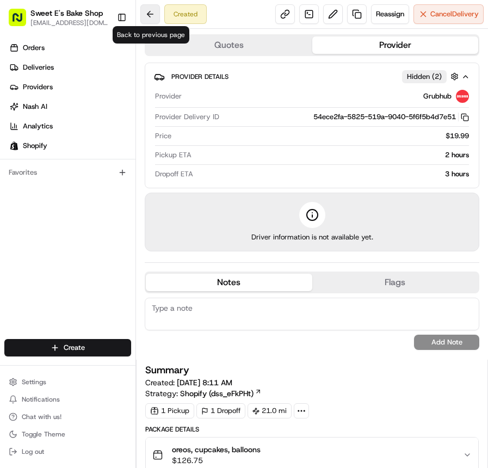
click at [149, 17] on button at bounding box center [150, 14] width 20 height 20
